Goal: Information Seeking & Learning: Learn about a topic

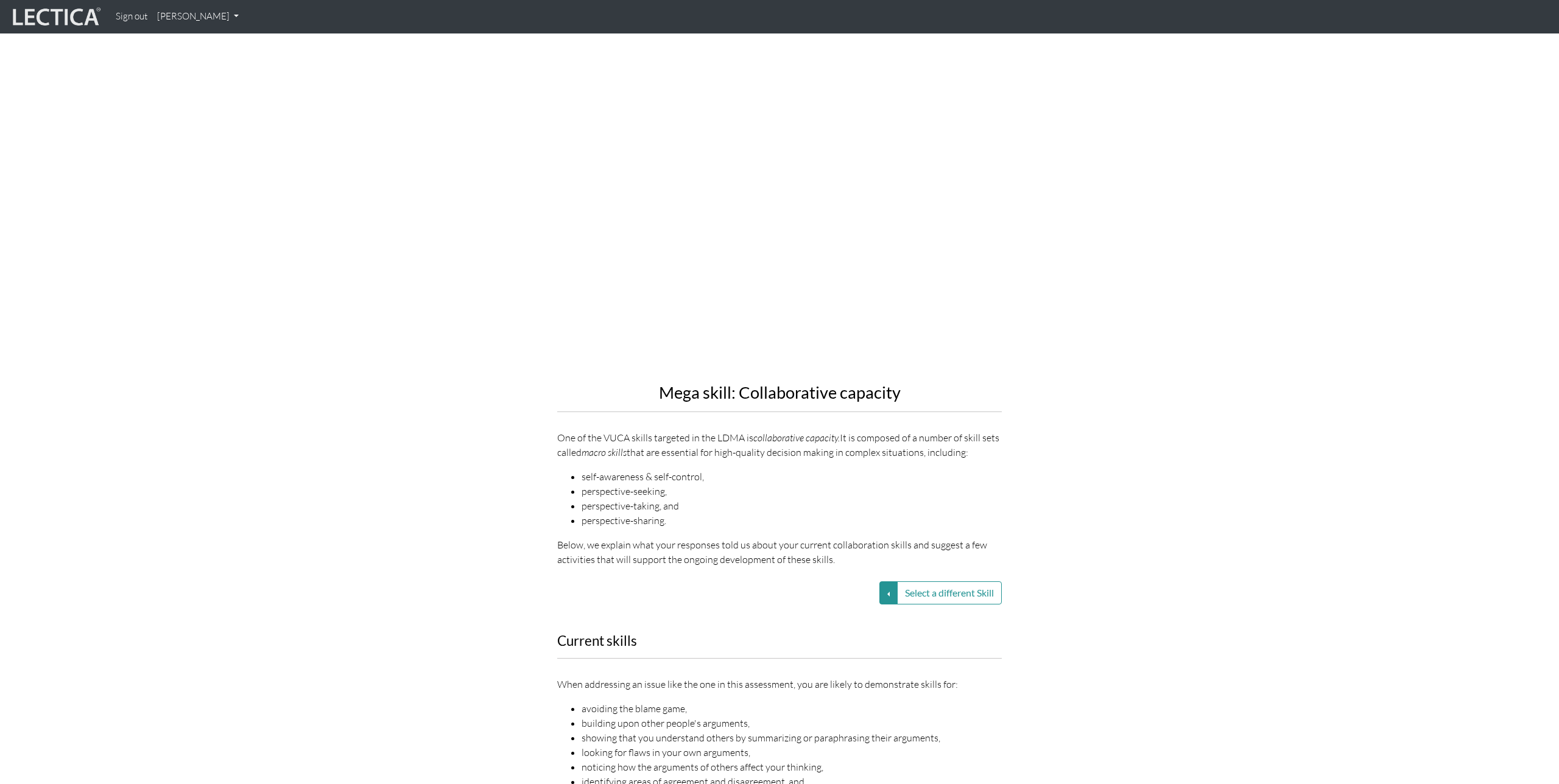
scroll to position [763, 0]
click at [1067, 530] on div "Mega skill: Collaborative capacity One of the VUCA skills targeted in the LDMA …" at bounding box center [779, 316] width 694 height 527
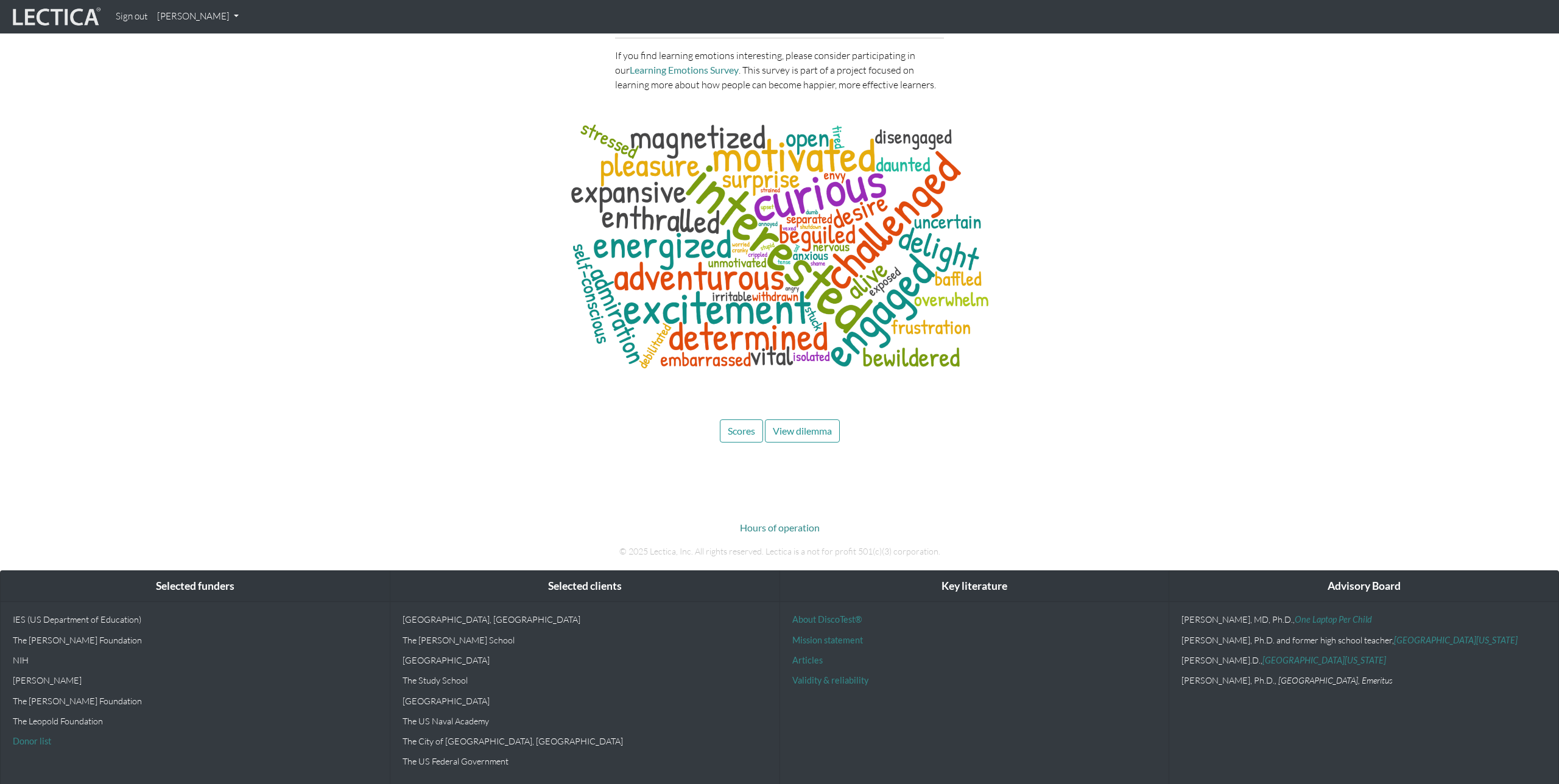
scroll to position [3969, 0]
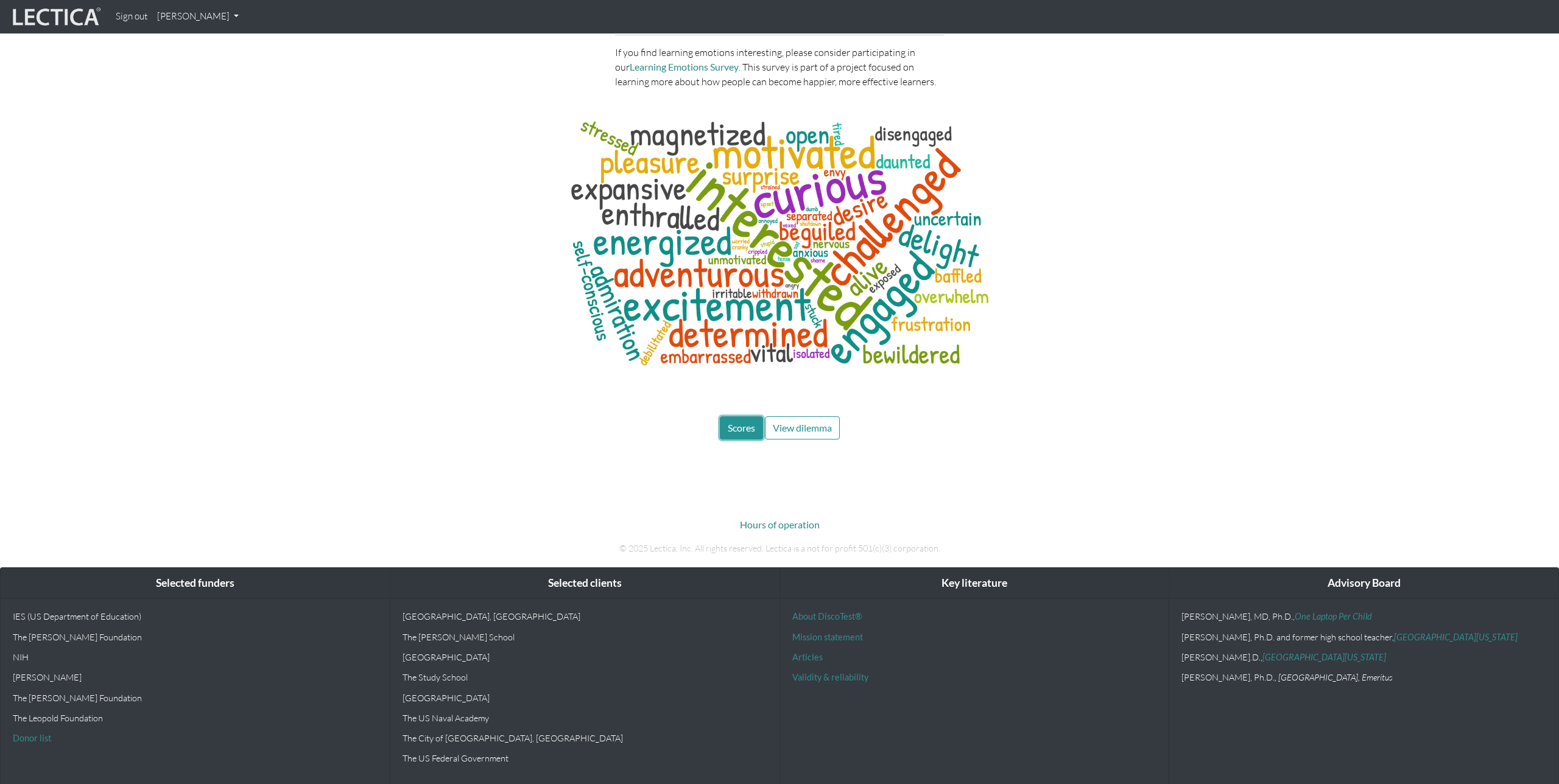
click at [744, 430] on span "Scores" at bounding box center [741, 427] width 27 height 11
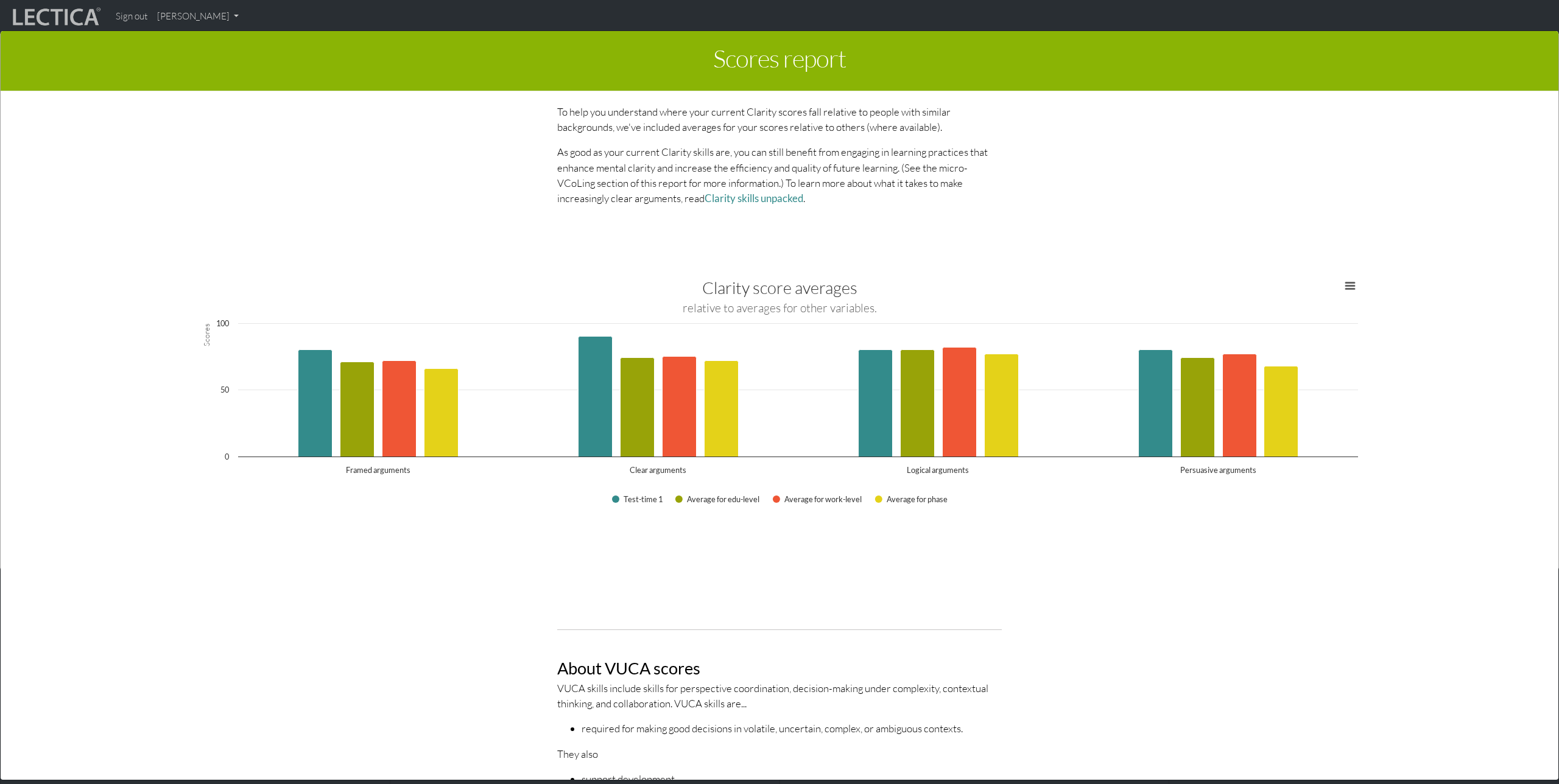
scroll to position [1268, 0]
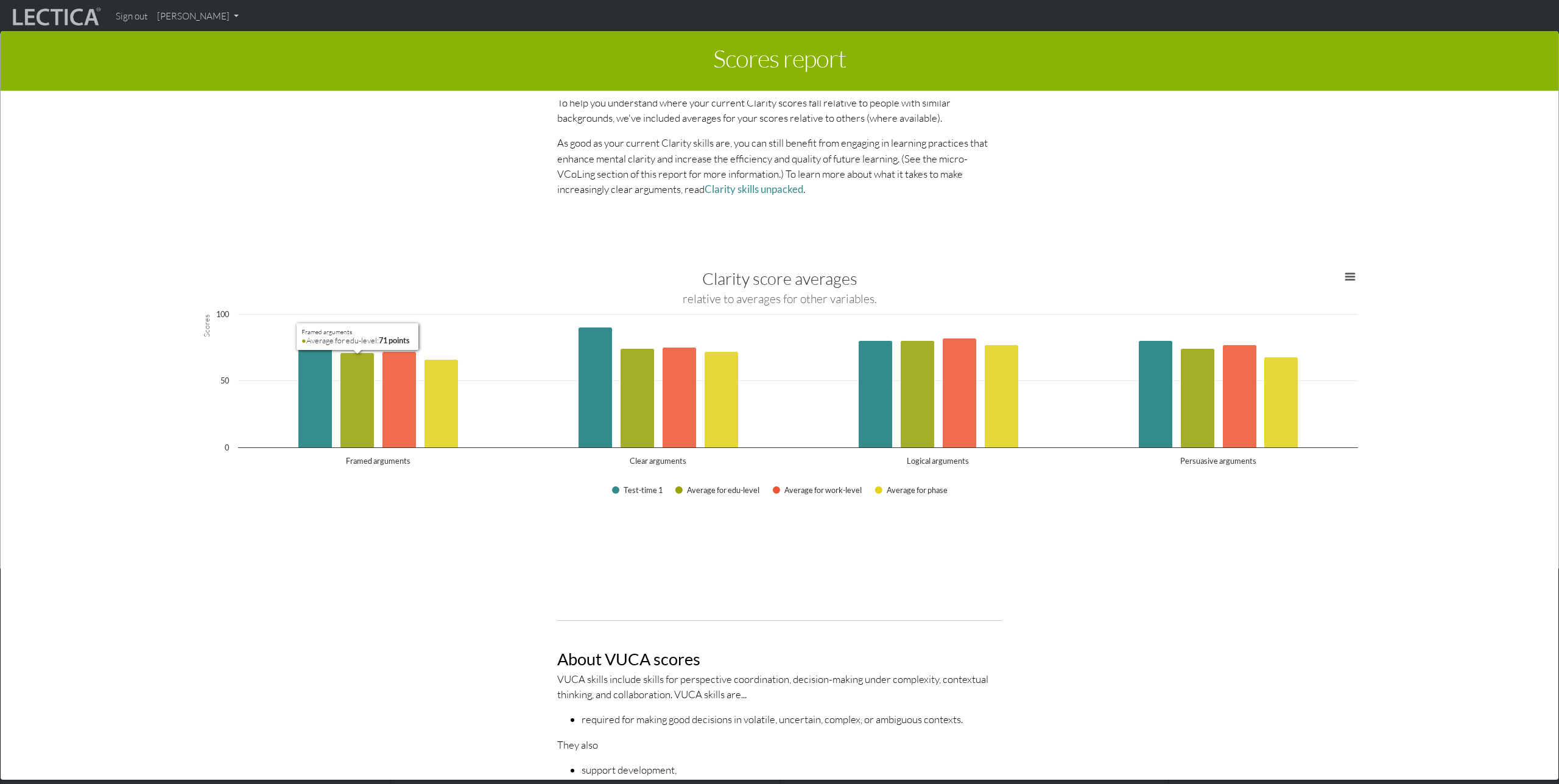
click at [769, 556] on div "This section of your report presents a summary of LDMA score results Here, you …" at bounding box center [780, 440] width 1500 height 680
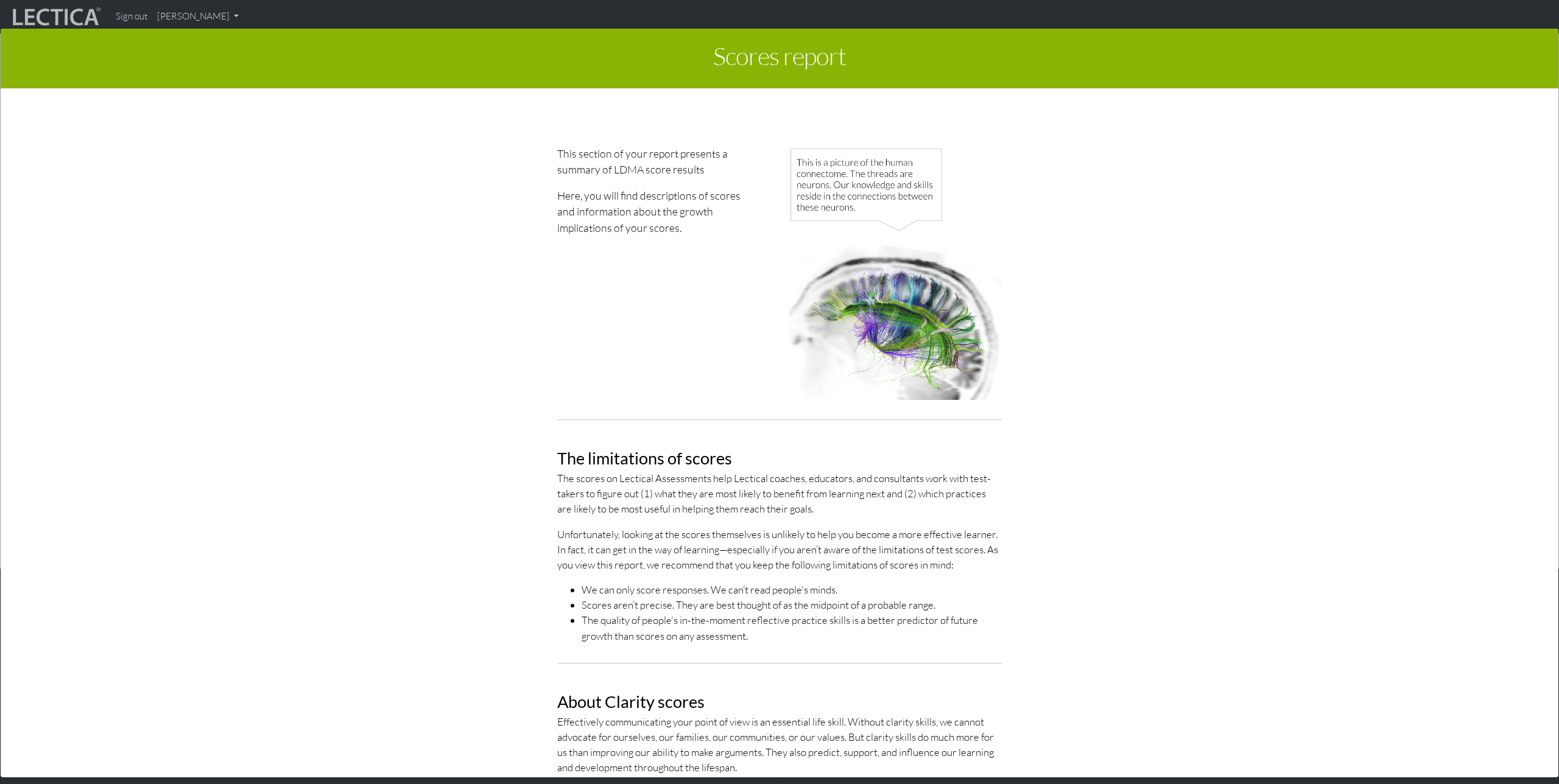
scroll to position [0, 0]
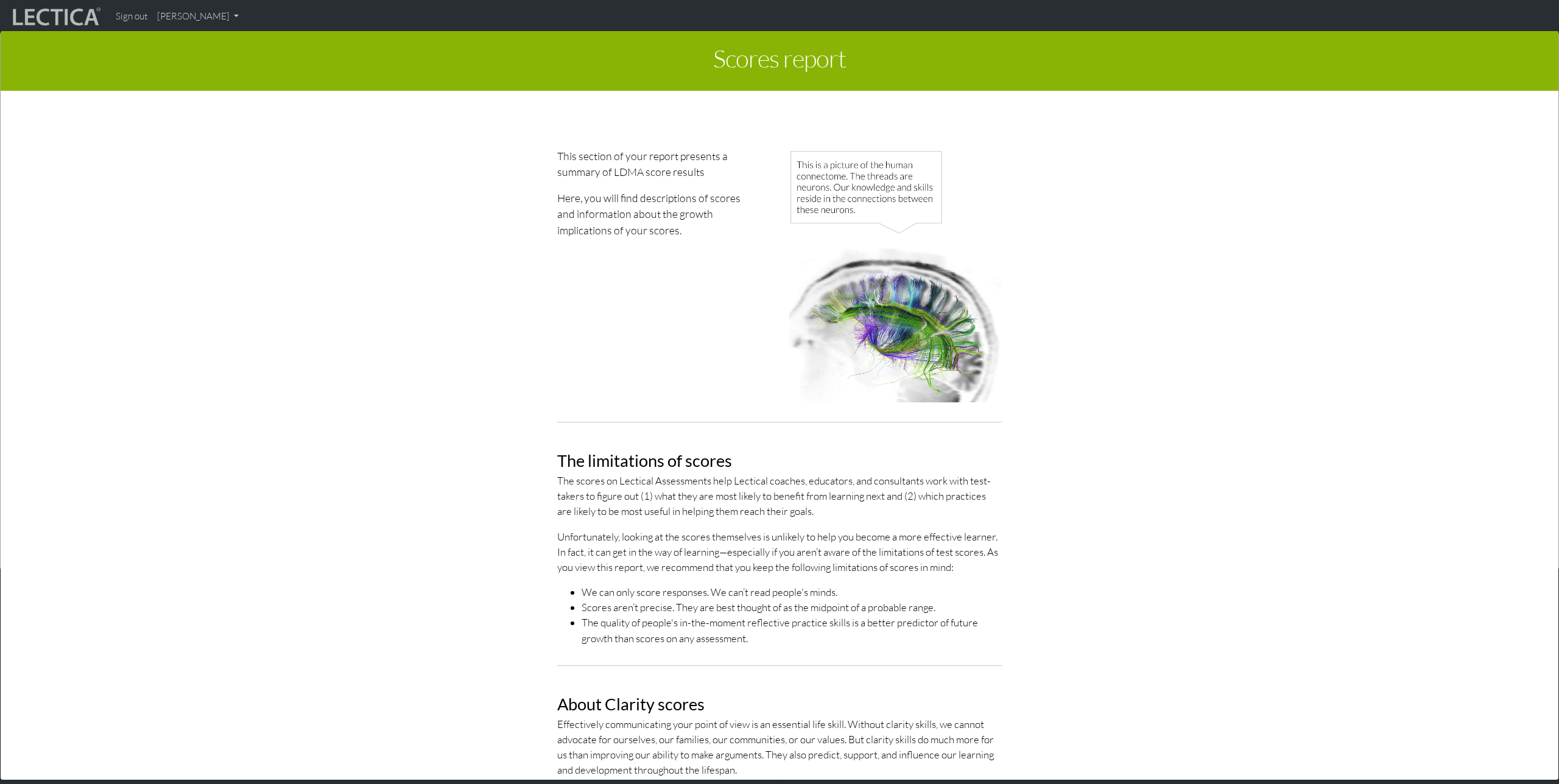
click at [246, 277] on section "This section of your report presents a summary of LDMA score results Here, you …" at bounding box center [780, 402] width 1463 height 508
click at [214, 18] on div "Scores report × This section of your report presents a summary of LDMA score re…" at bounding box center [780, 404] width 1559 height 784
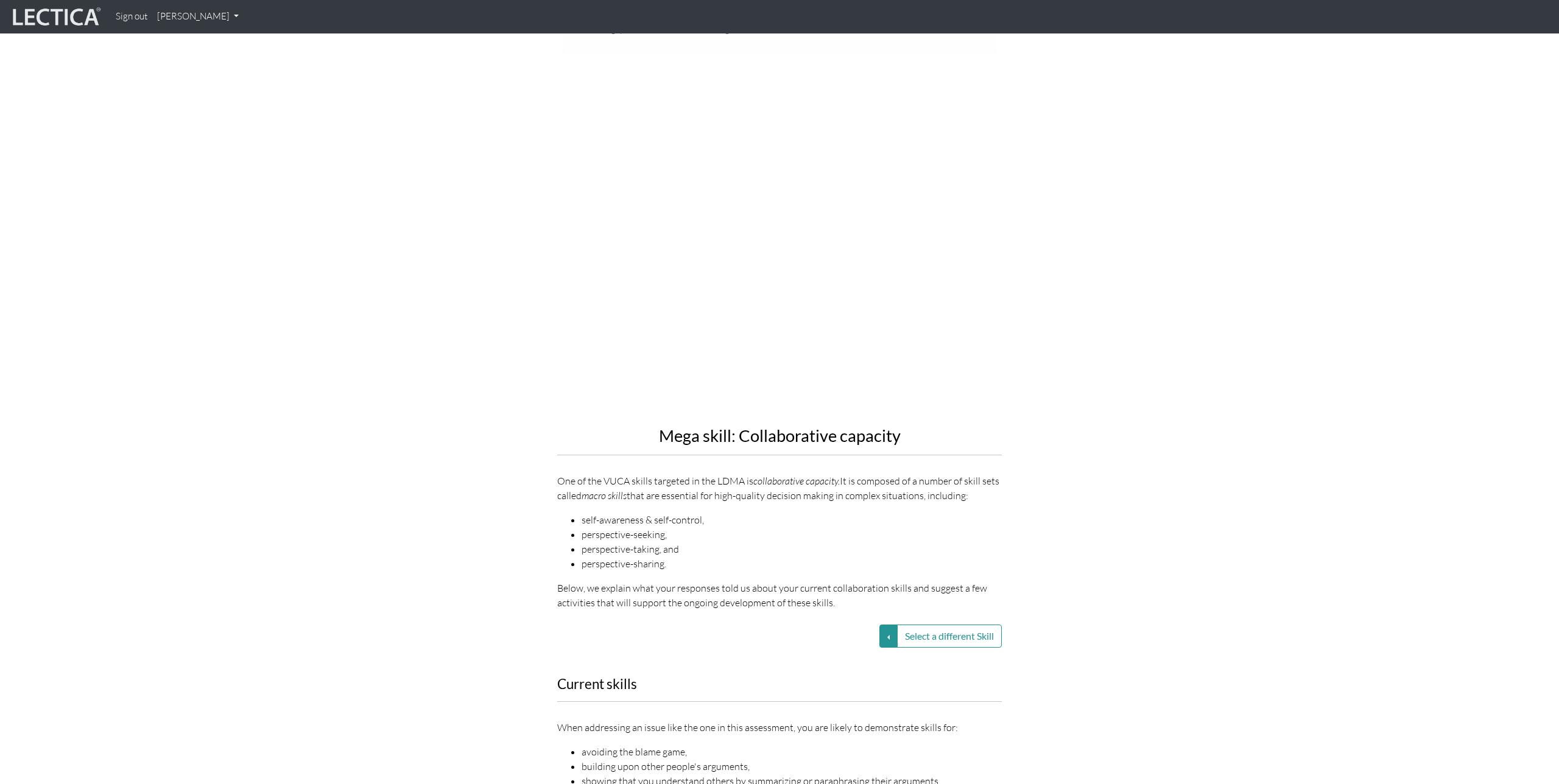
scroll to position [726, 0]
click at [516, 414] on div "Mega skill: Collaborative capacity One of the VUCA skills targeted in the LDMA …" at bounding box center [779, 353] width 694 height 527
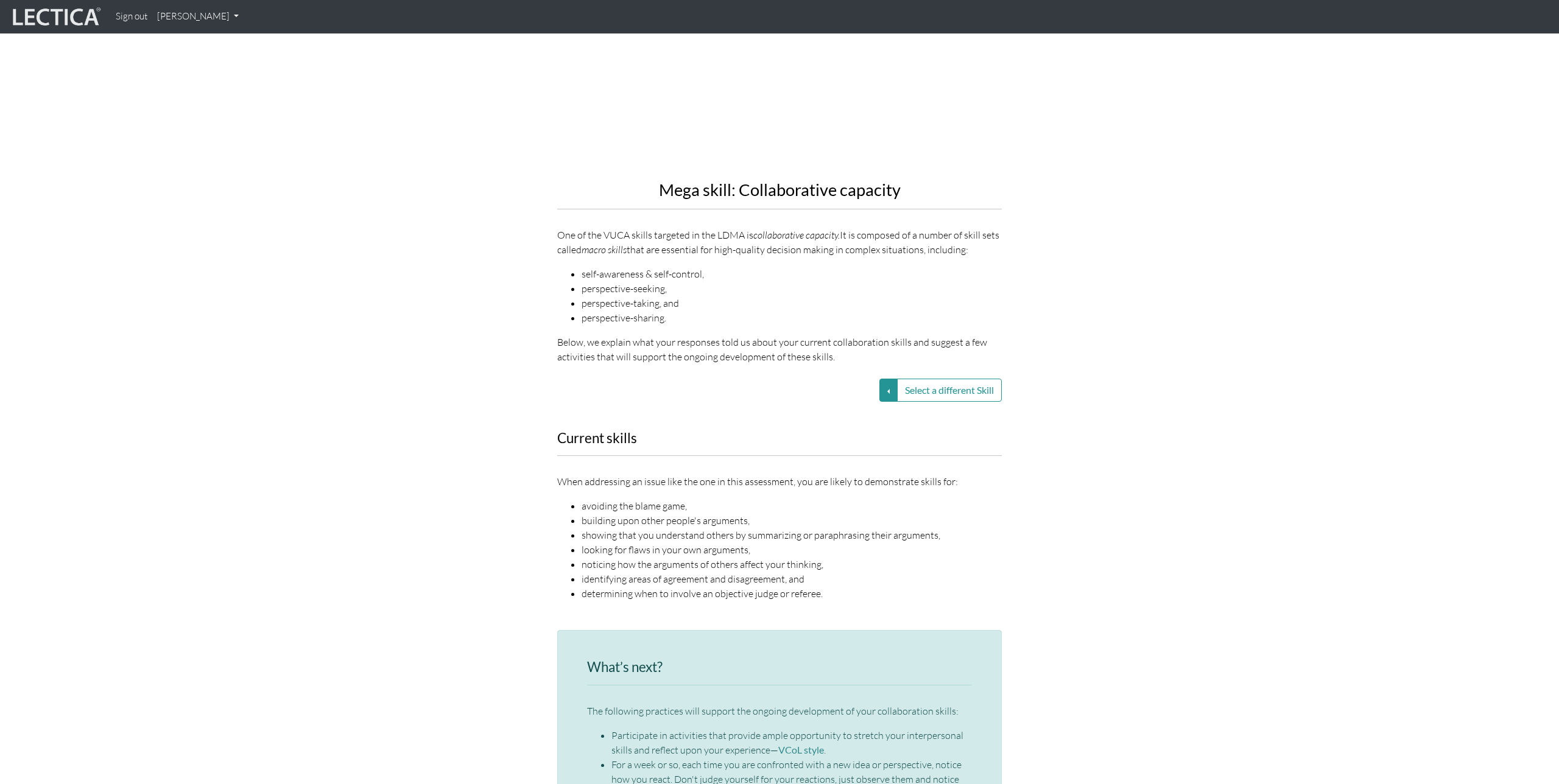
scroll to position [964, 0]
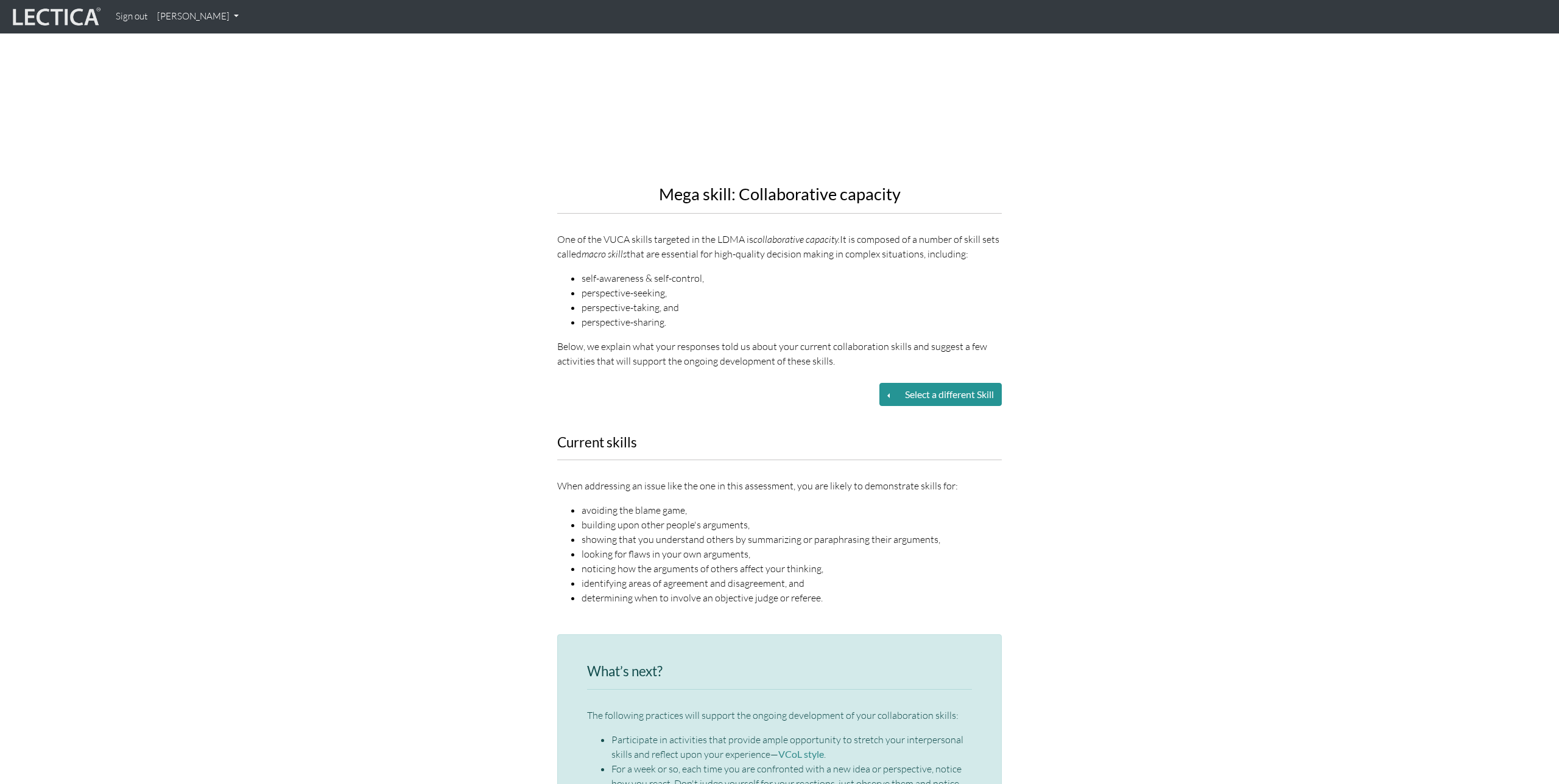
click at [915, 397] on button "Select a different Skill" at bounding box center [949, 395] width 104 height 23
click at [881, 398] on button "Select a different Skill" at bounding box center [888, 395] width 18 height 23
click at [838, 426] on link "VUCA—Perspective coordination" at bounding box center [802, 424] width 130 height 14
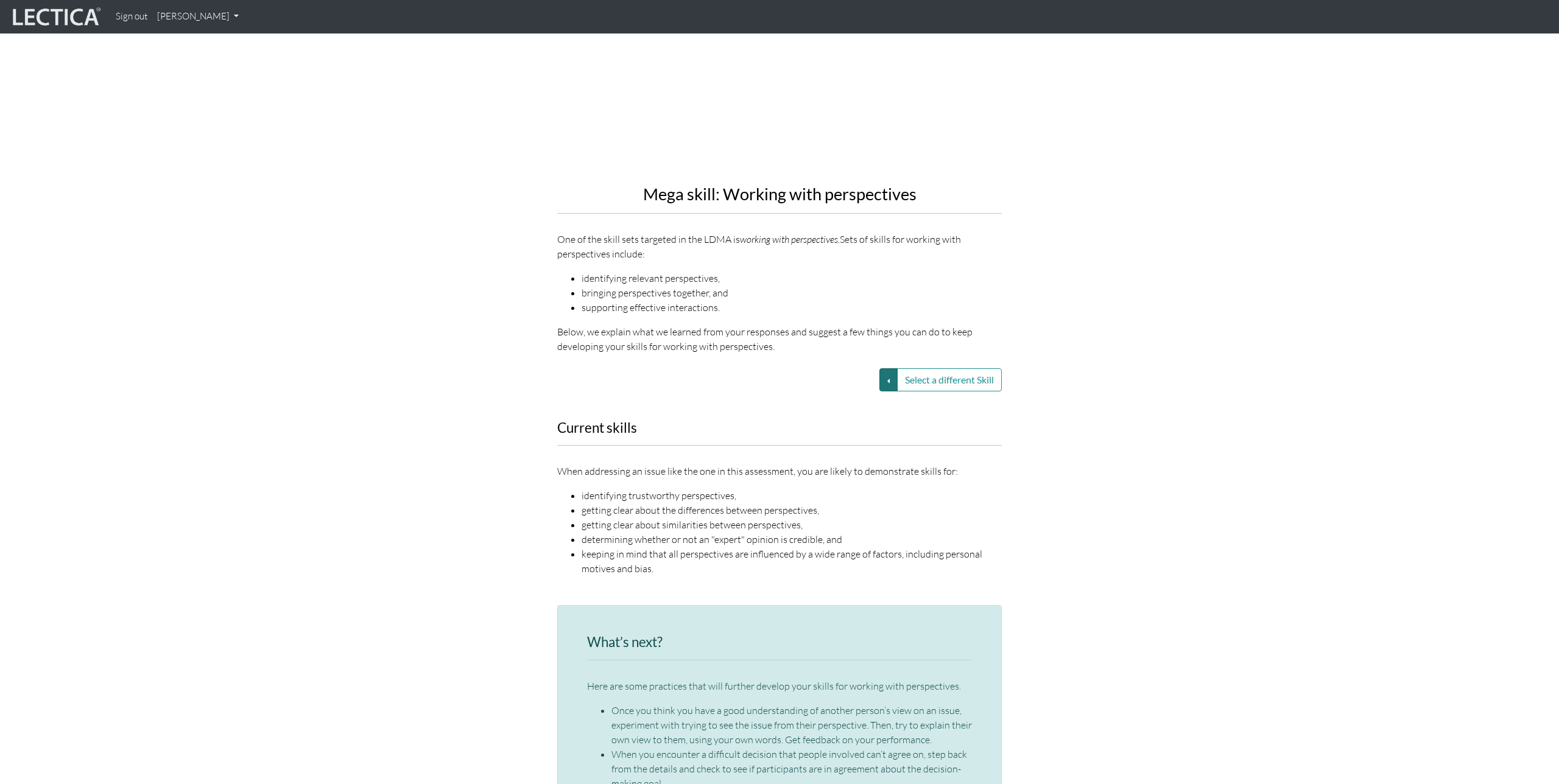
click at [886, 378] on button "Select a different Skill" at bounding box center [888, 380] width 18 height 23
click at [833, 426] on link "VUCA—Contextual thinking" at bounding box center [802, 423] width 130 height 14
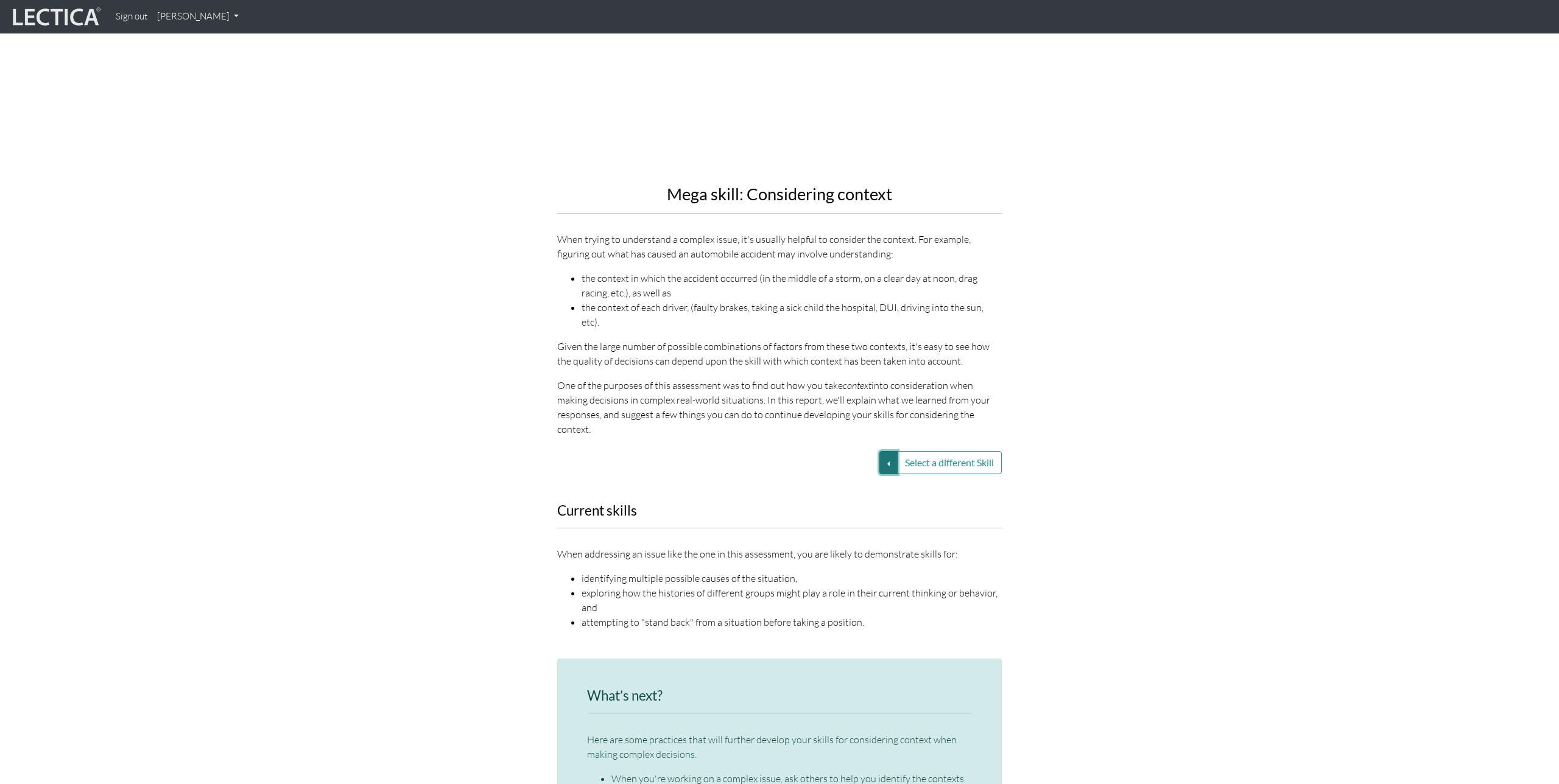
click at [887, 451] on button "Select a different Skill" at bounding box center [888, 462] width 18 height 23
click at [860, 471] on link "VUCA—Decision-making process" at bounding box center [802, 478] width 130 height 14
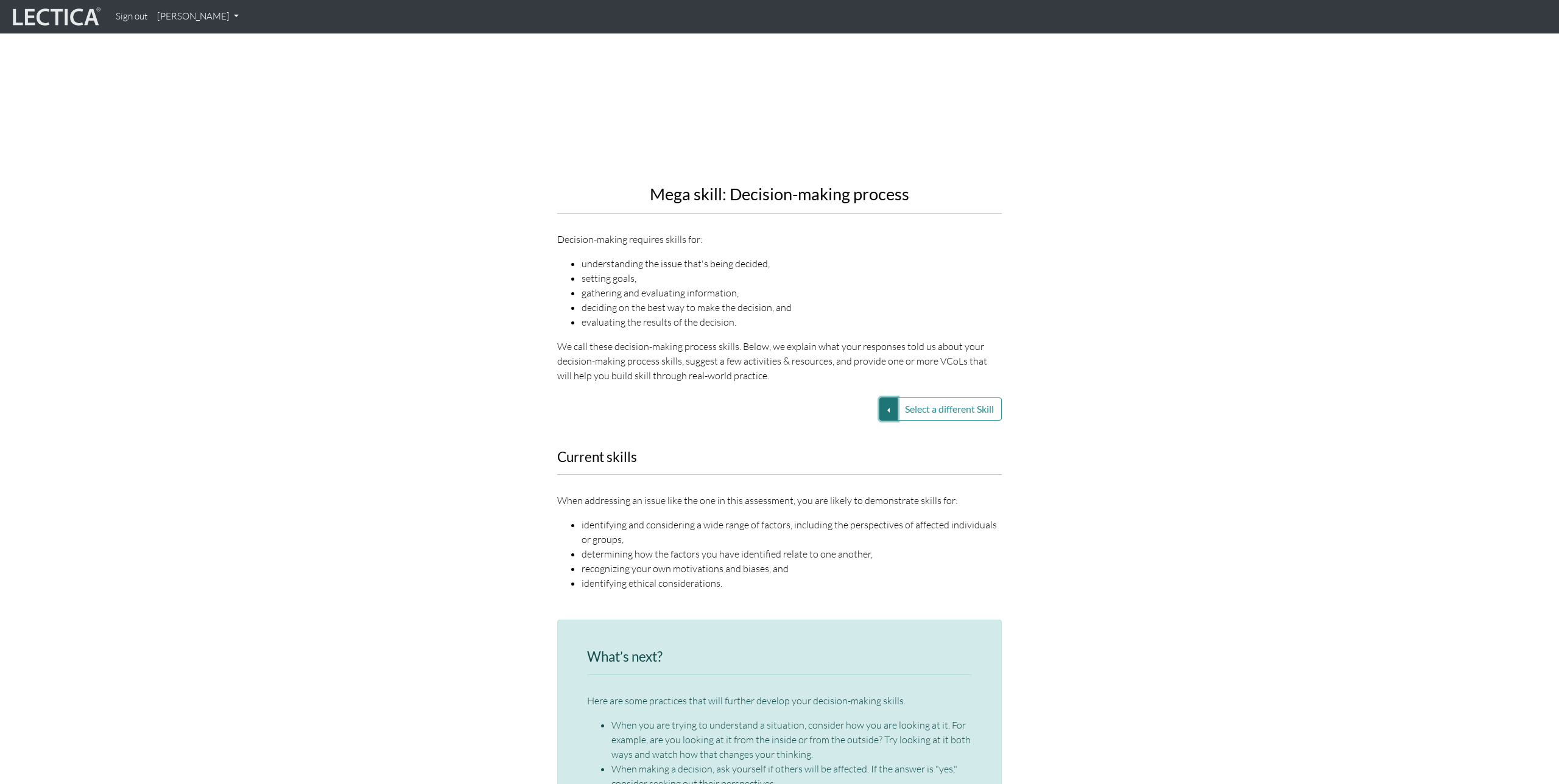
click at [881, 411] on button "Select a different Skill" at bounding box center [888, 409] width 18 height 23
click at [1038, 501] on div "Current skills When addressing an issue like the one in this assessment, you ar…" at bounding box center [779, 528] width 694 height 156
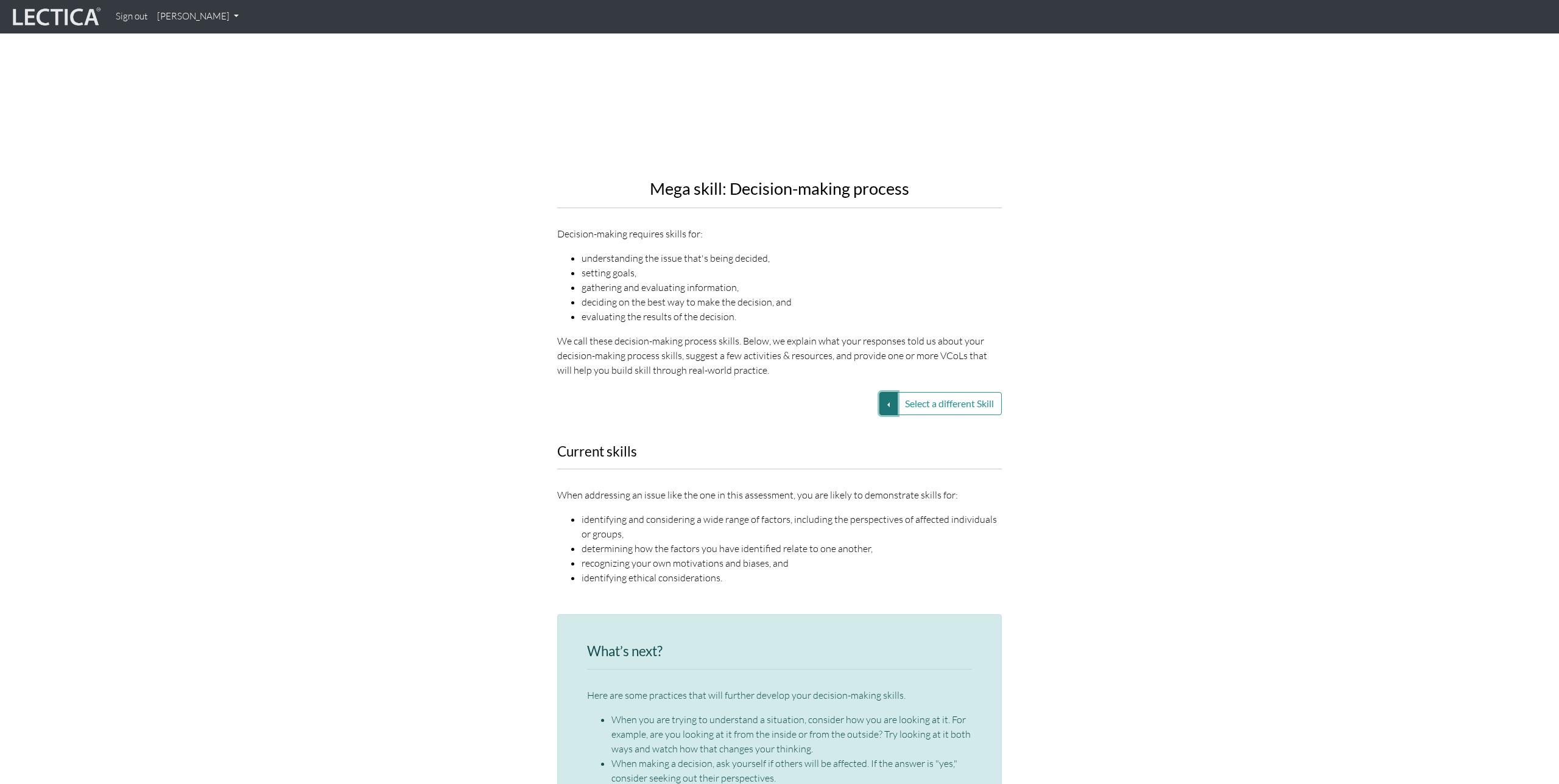
click at [883, 410] on button "Select a different Skill" at bounding box center [888, 404] width 18 height 23
click at [831, 408] on link "VUCA—Collaborative capacity" at bounding box center [802, 405] width 130 height 14
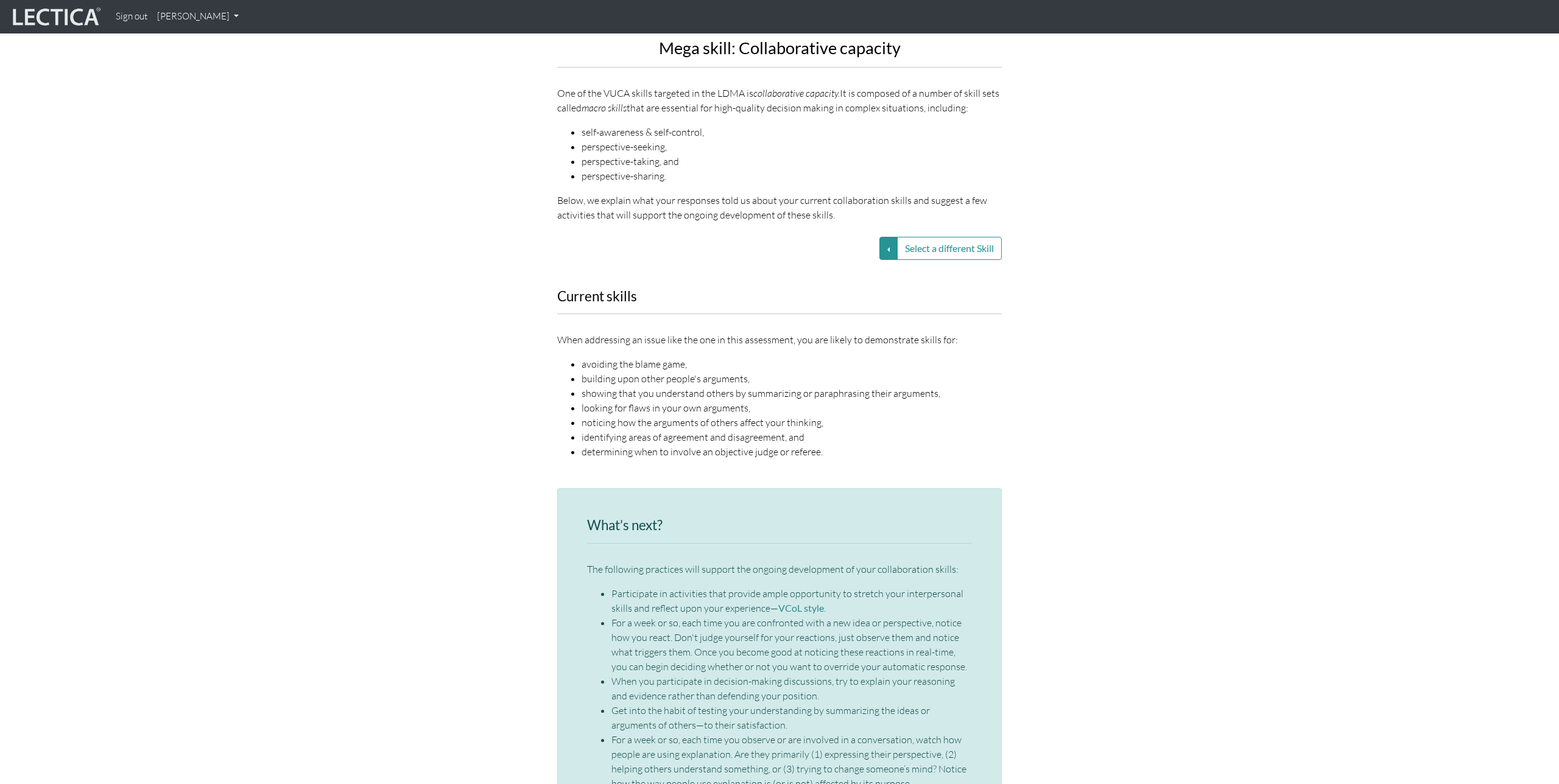
scroll to position [1112, 1]
click at [889, 246] on button "Select a different Skill" at bounding box center [888, 246] width 18 height 23
click at [834, 279] on link "VUCA—Perspective coordination" at bounding box center [801, 275] width 130 height 14
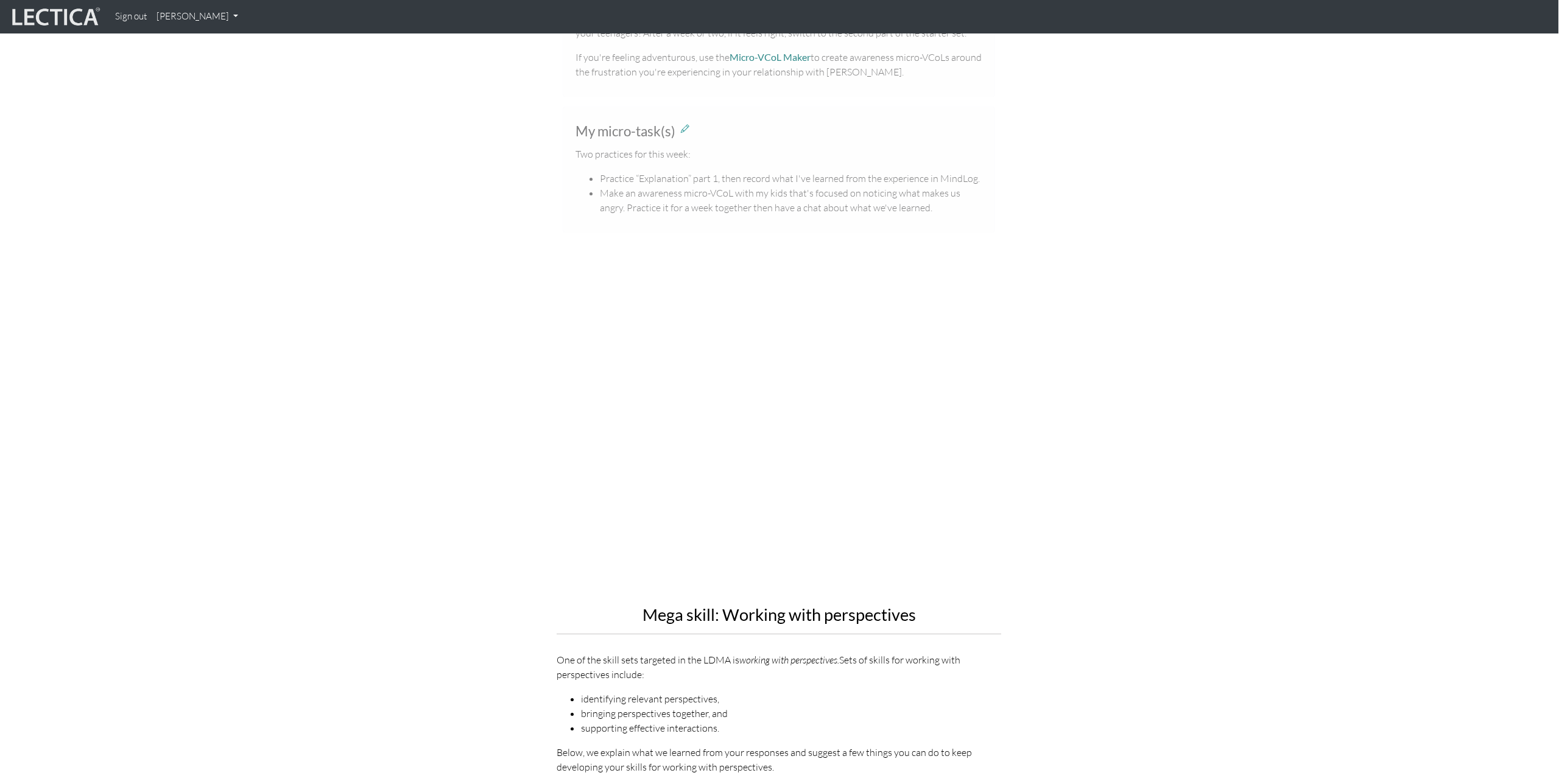
scroll to position [607, 1]
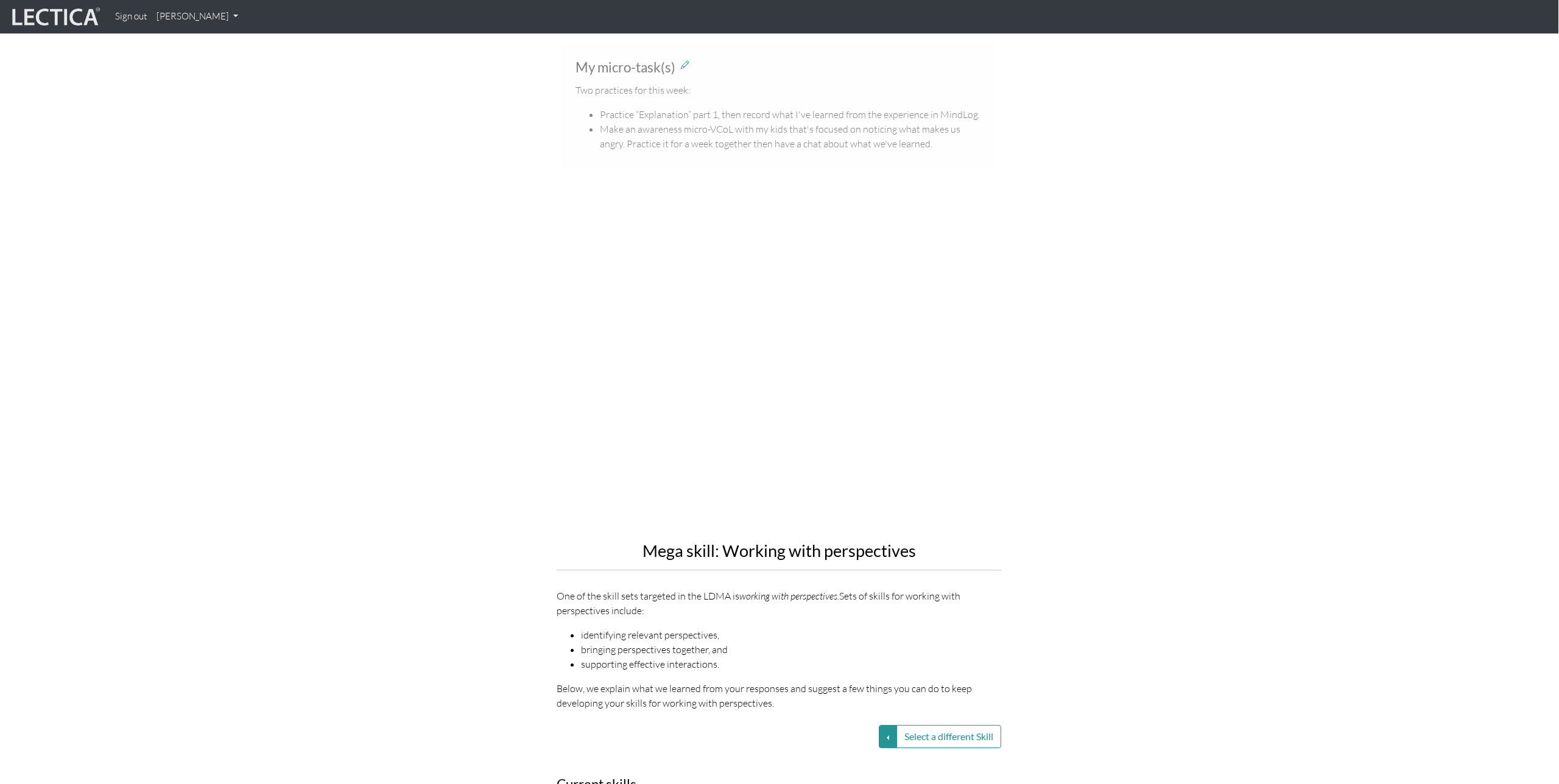
click at [1023, 581] on div "Mega skill: Working with perspectives One of the skill sets targeted in the LDM…" at bounding box center [779, 464] width 694 height 513
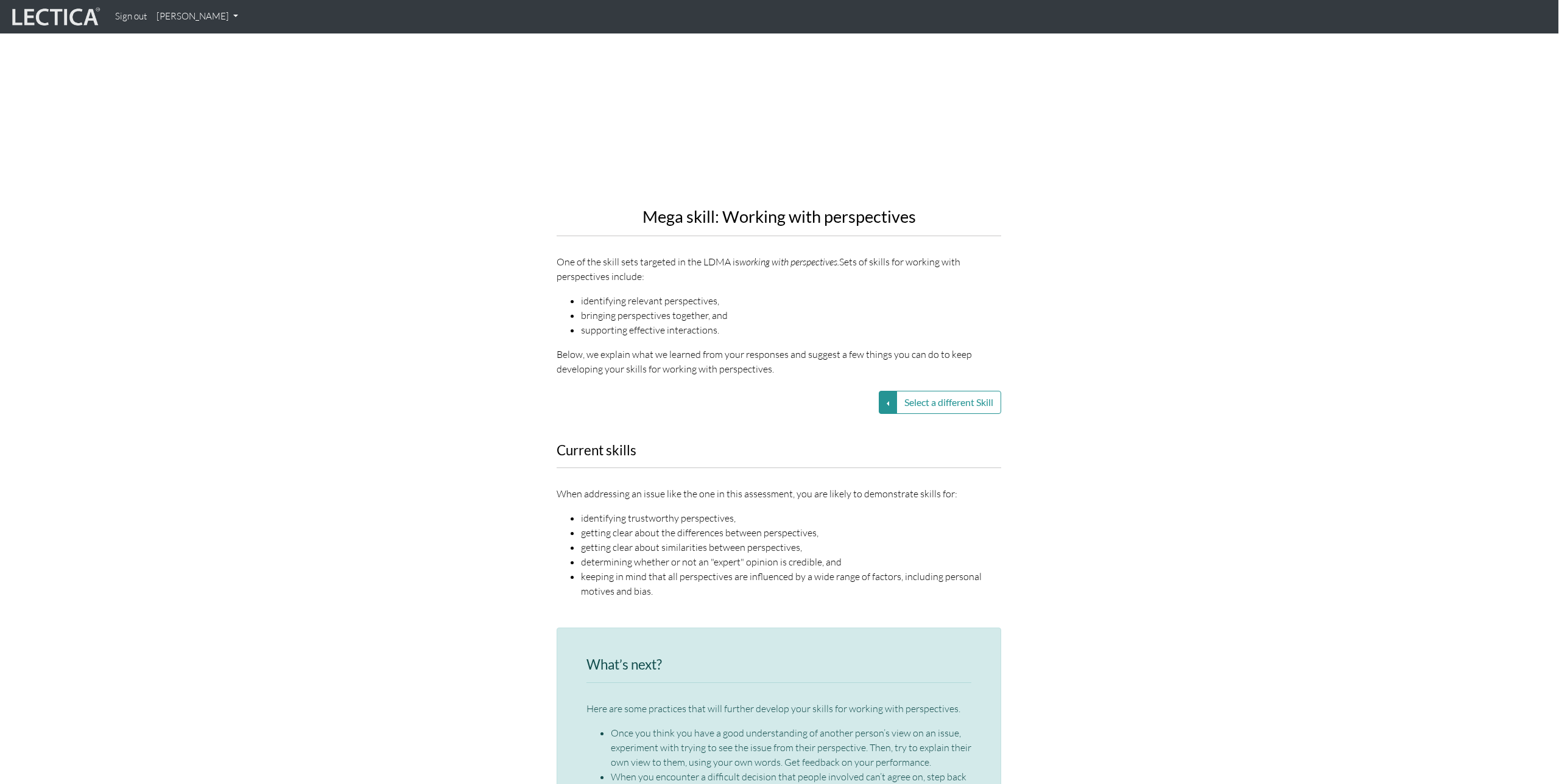
scroll to position [946, 1]
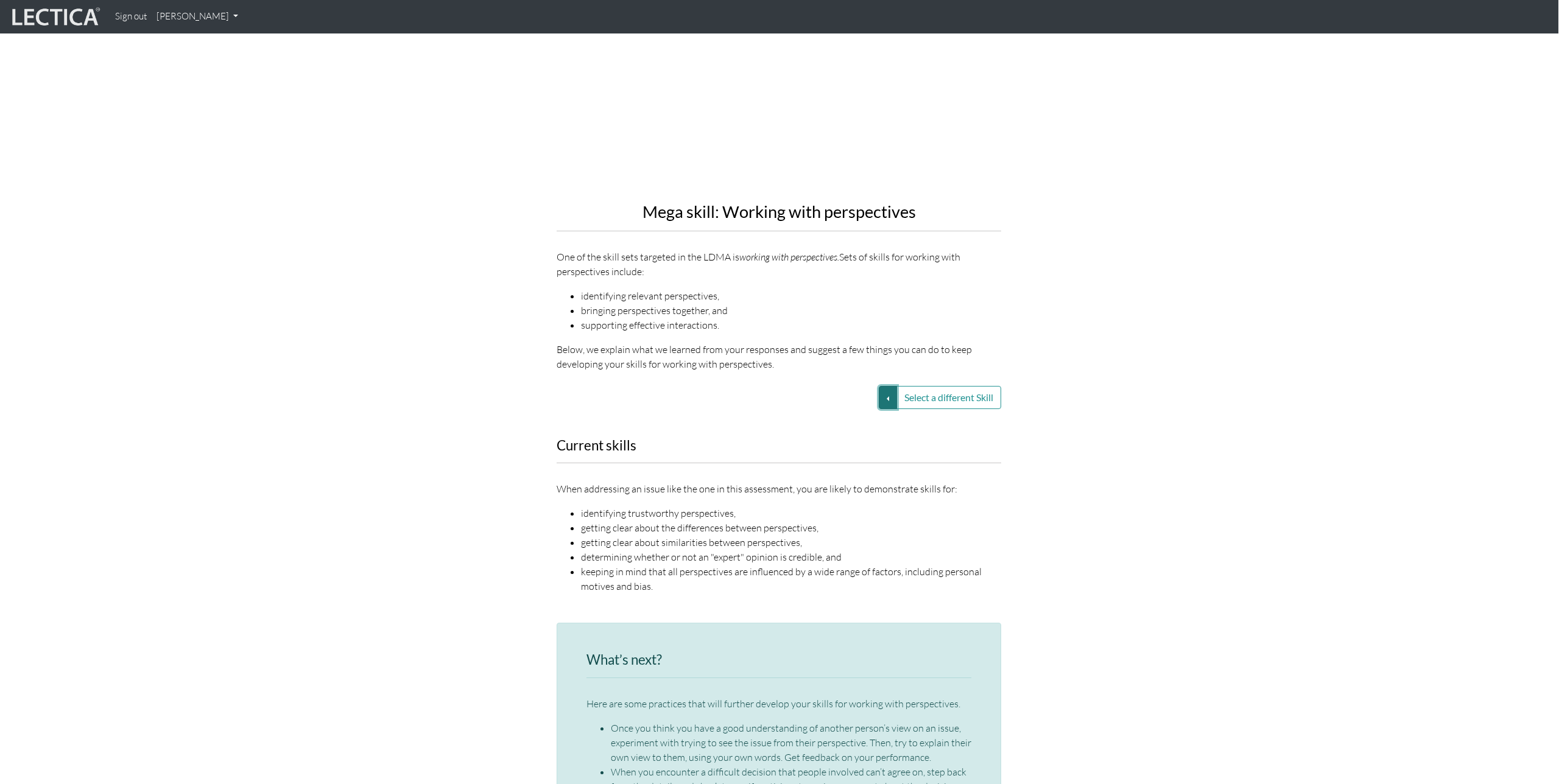
click at [884, 396] on button "Select a different Skill" at bounding box center [888, 398] width 18 height 23
click at [821, 394] on link "VUCA—Collaborative capacity" at bounding box center [801, 398] width 130 height 14
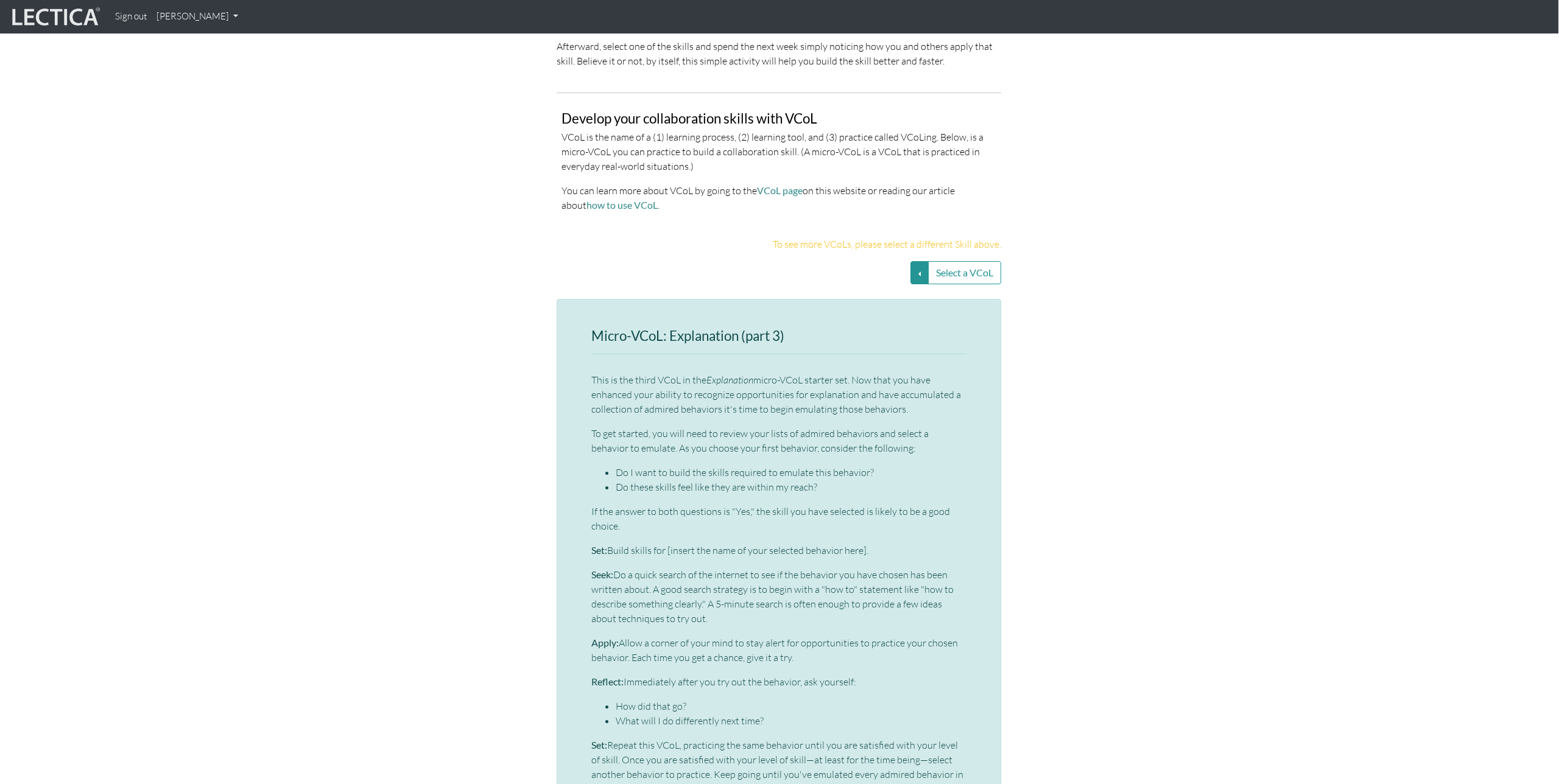
scroll to position [2219, 1]
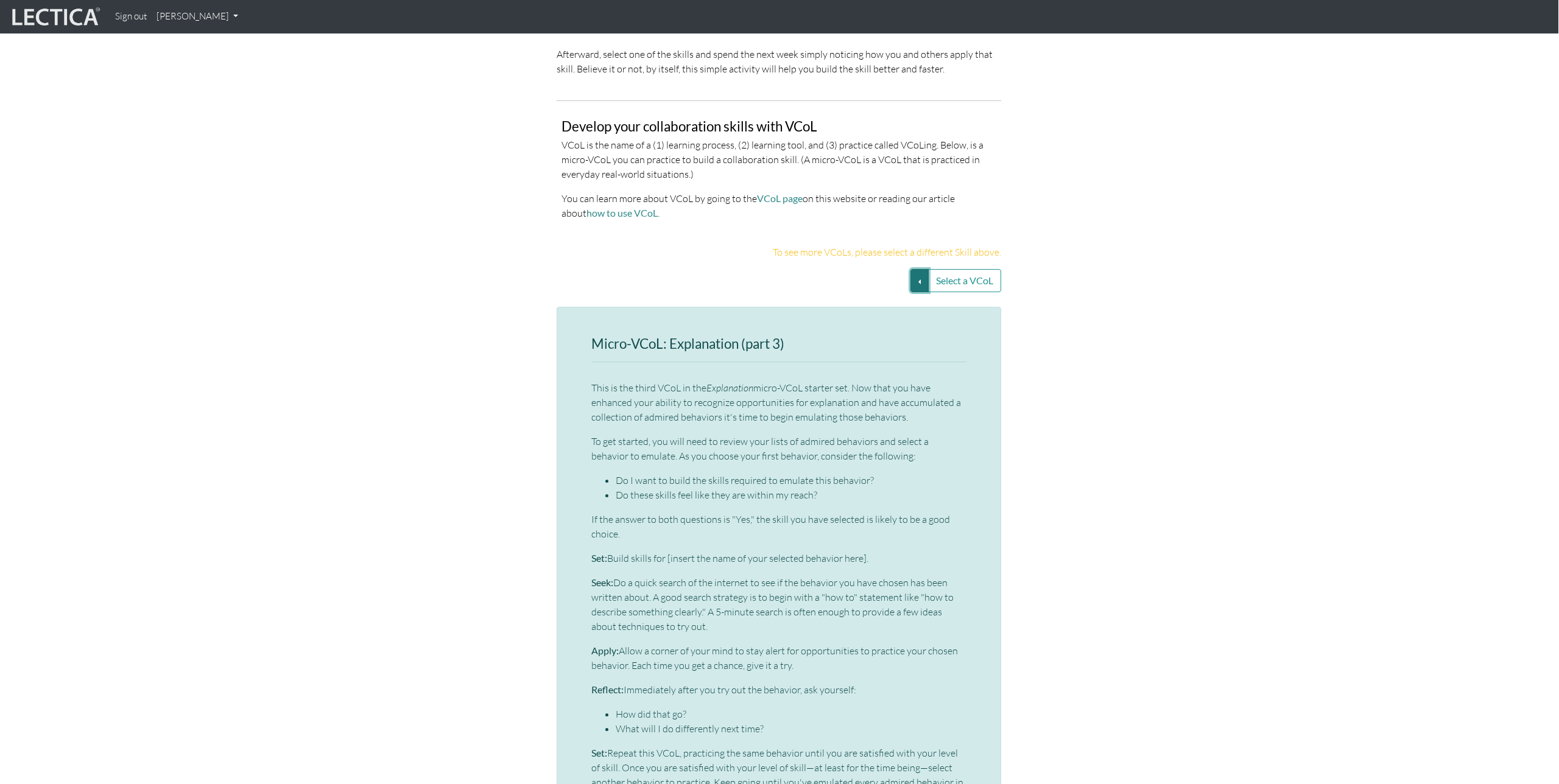
click at [917, 283] on button "Select a VCoL" at bounding box center [920, 280] width 18 height 23
click at [884, 280] on link "Explanation (SS3)" at bounding box center [849, 281] width 98 height 14
click at [922, 278] on button "Select a VCoL" at bounding box center [920, 280] width 18 height 23
click at [835, 306] on link "Explanation (SS1)" at bounding box center [849, 309] width 98 height 14
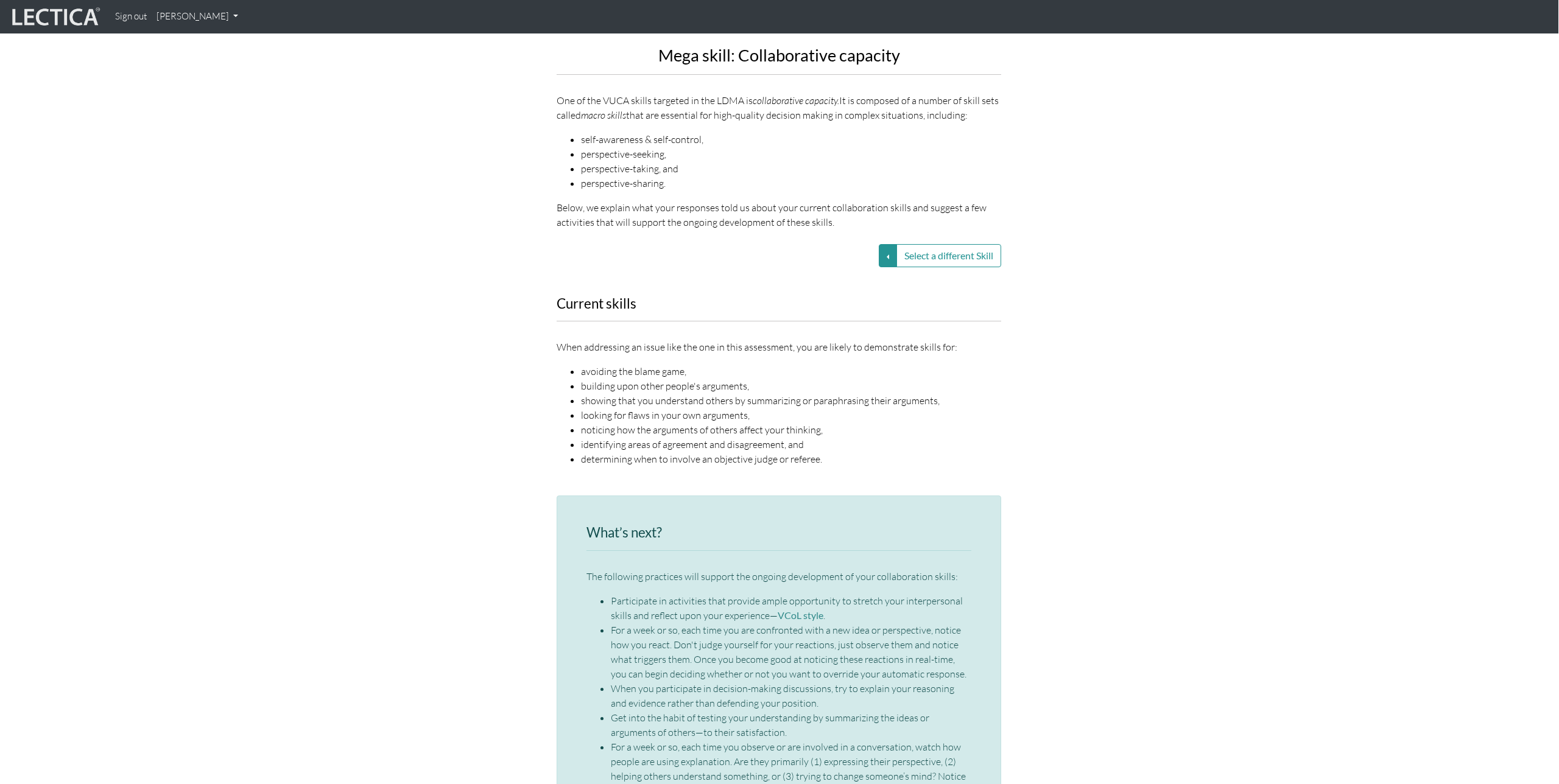
scroll to position [1071, 1]
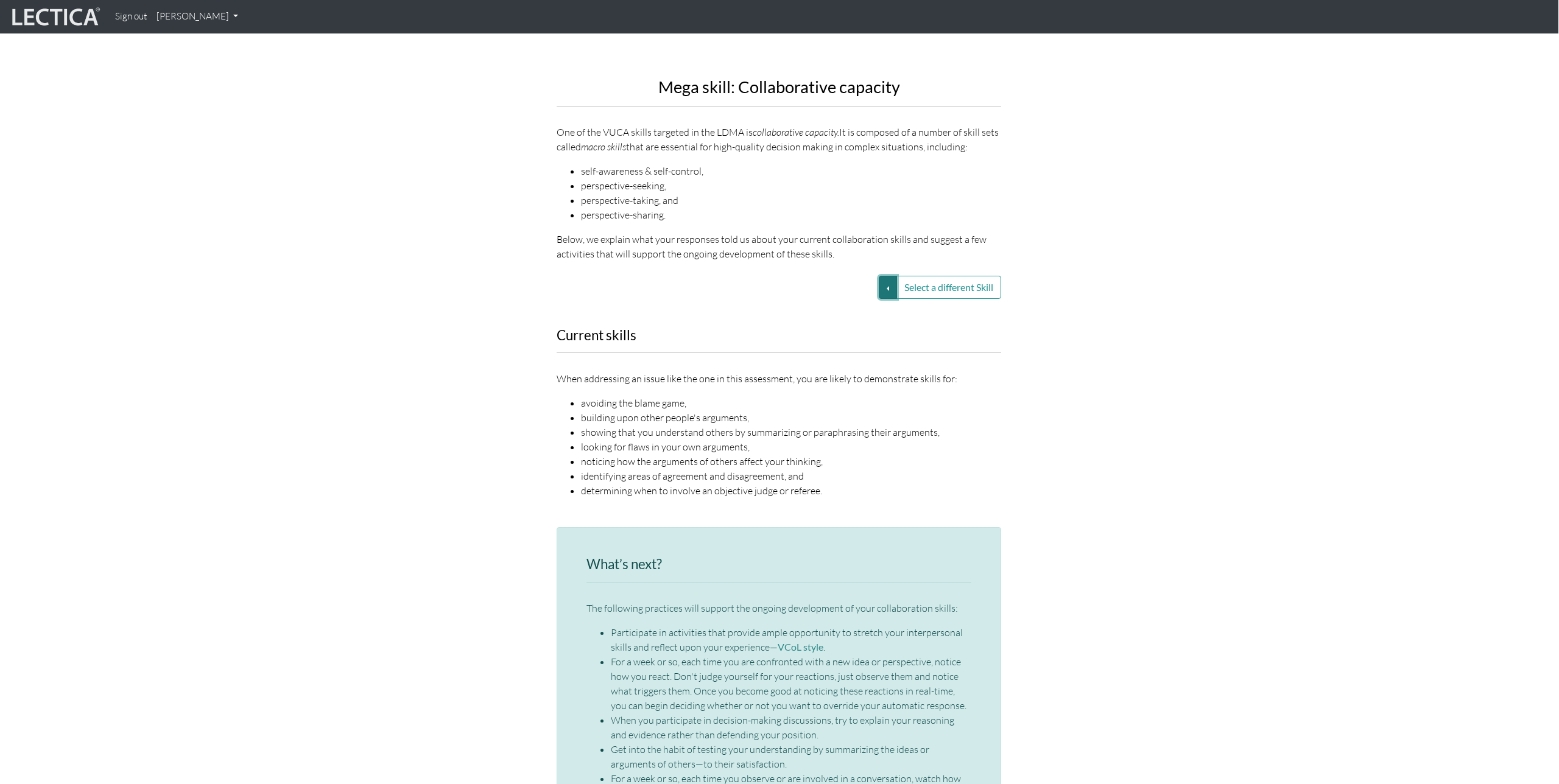
click at [887, 286] on button "Select a different Skill" at bounding box center [888, 287] width 18 height 23
click at [831, 315] on link "VUCA—Perspective coordination" at bounding box center [801, 316] width 130 height 14
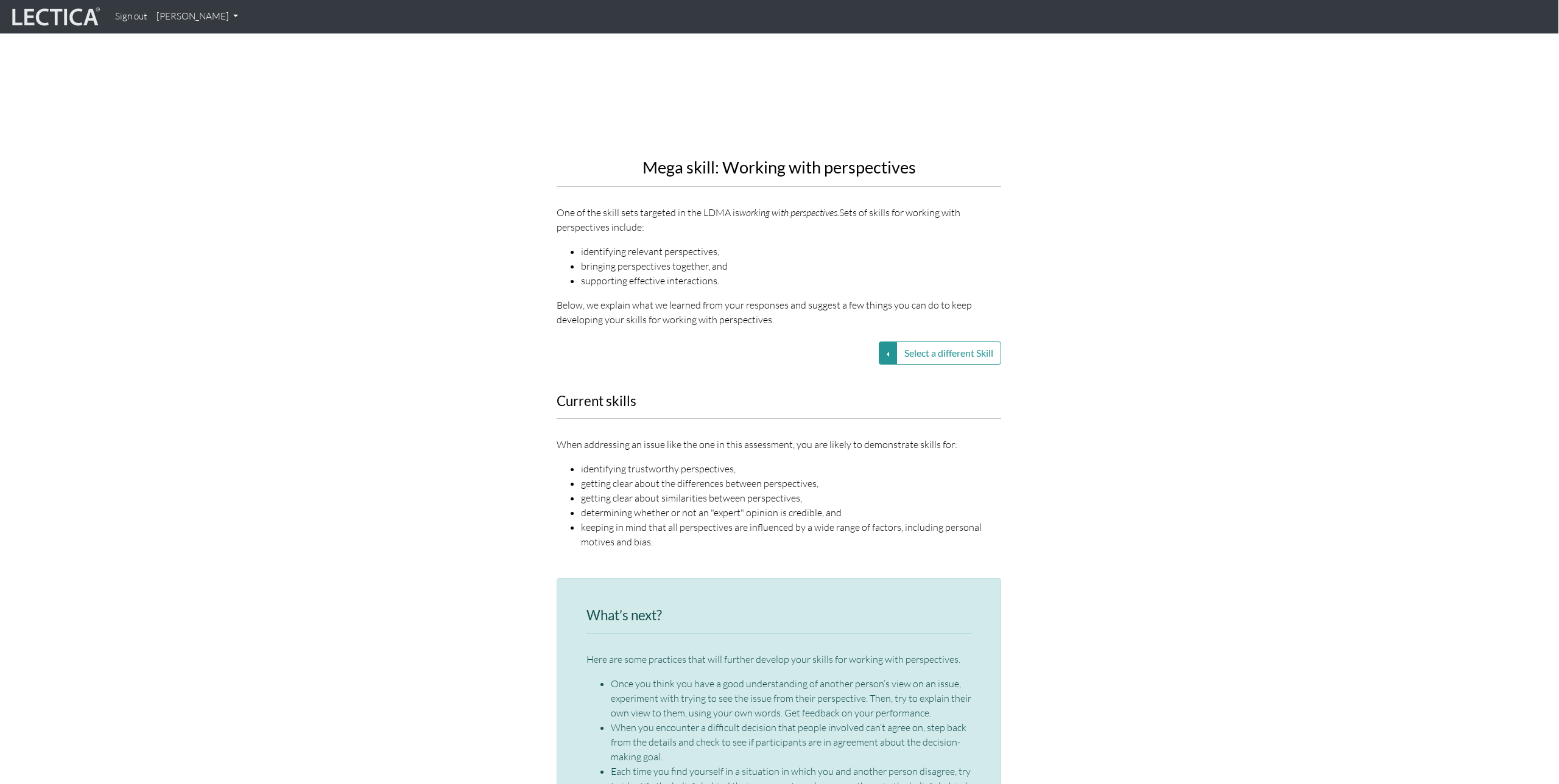
scroll to position [990, 1]
click at [885, 354] on button "Select a different Skill" at bounding box center [888, 354] width 18 height 23
click at [834, 397] on link "VUCA—Contextual thinking" at bounding box center [801, 397] width 130 height 14
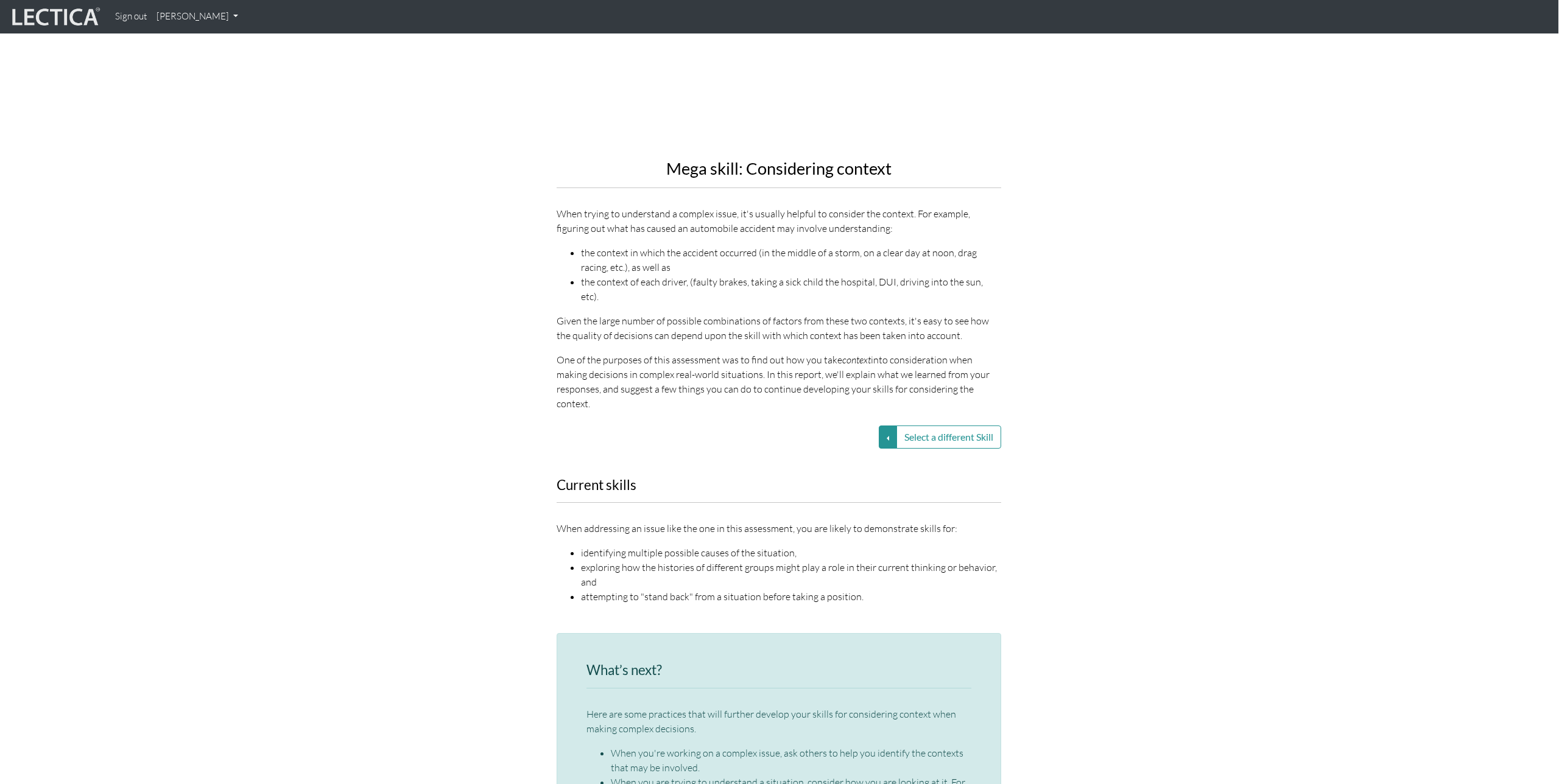
click at [1020, 481] on div "Current skills When addressing an issue like the one in this assessment, you ar…" at bounding box center [779, 548] width 694 height 141
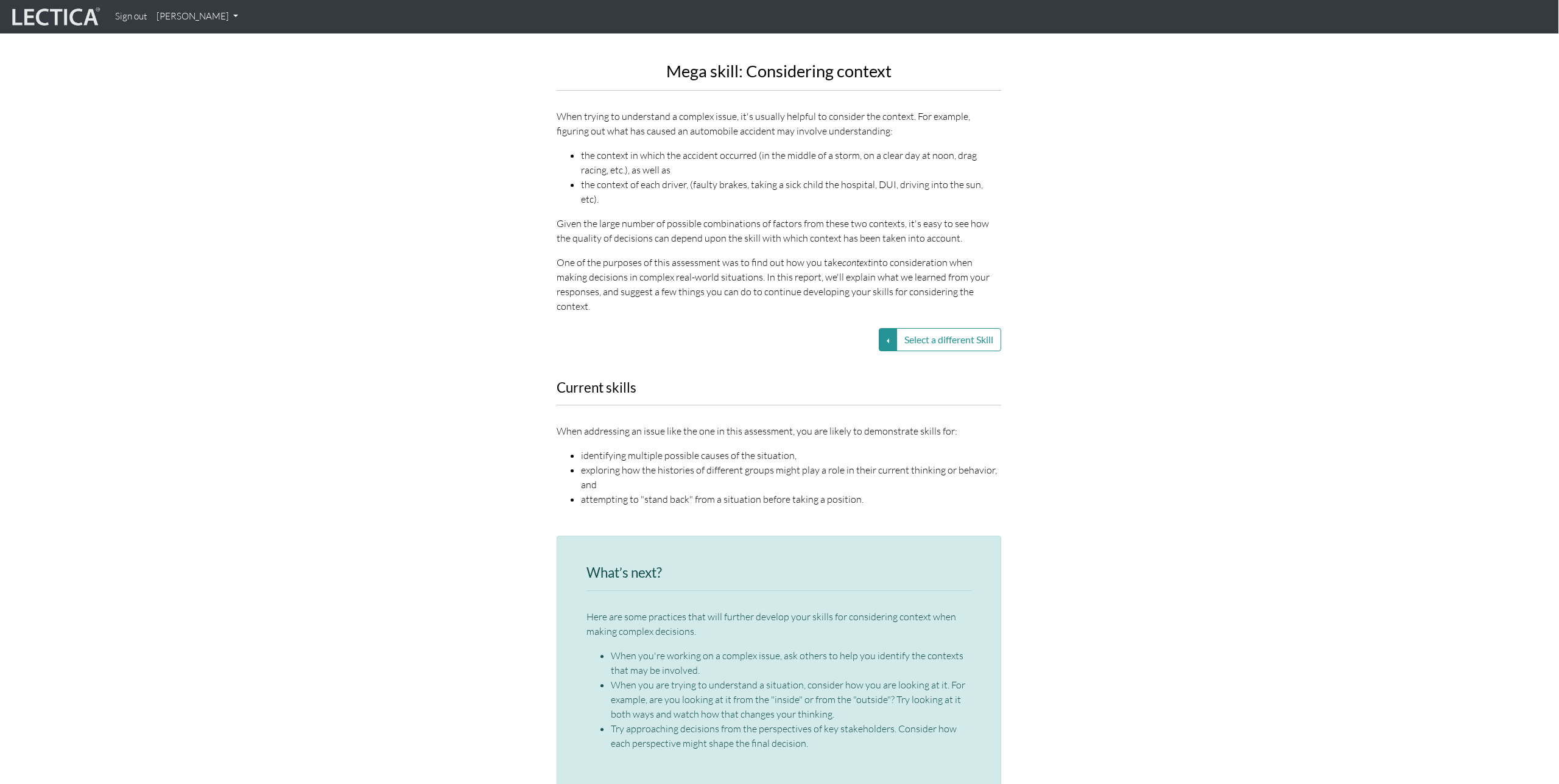
scroll to position [1099, 1]
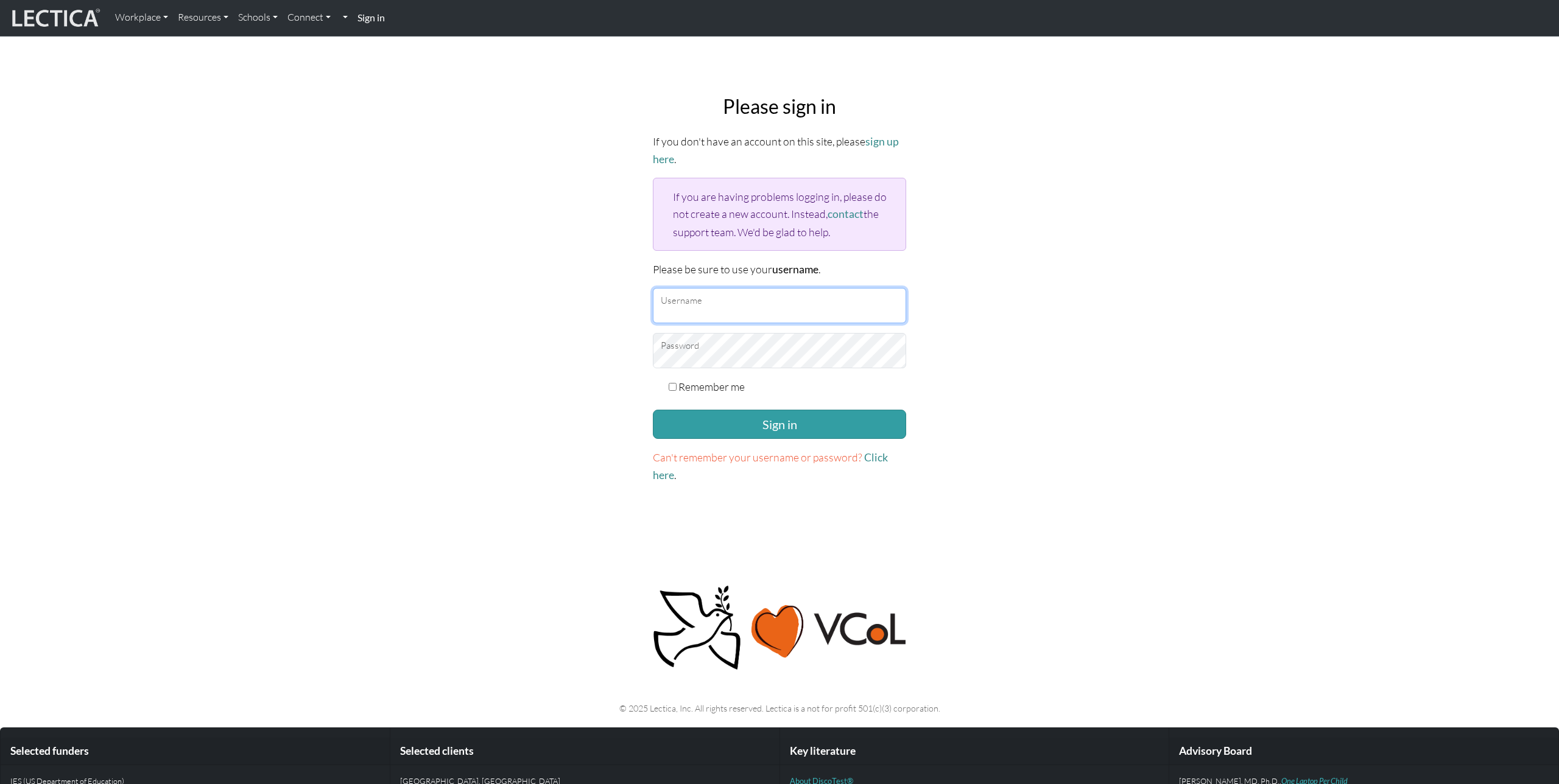
click at [751, 300] on input "Username" at bounding box center [780, 306] width 253 height 35
type input "nmaisano"
checkbox input "true"
